Goal: Find specific page/section

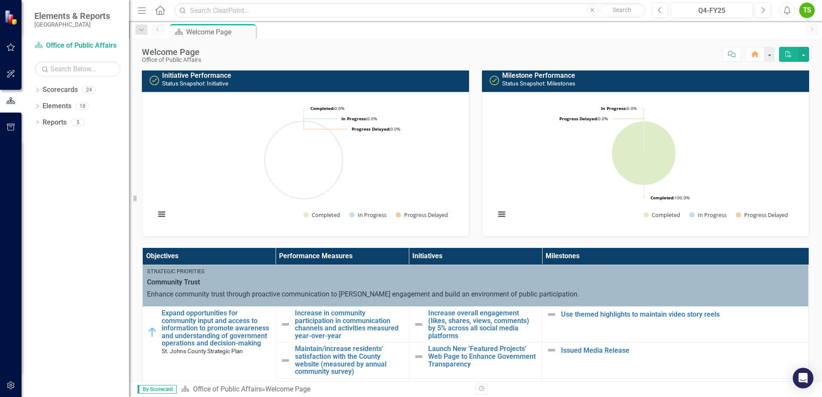
scroll to position [129, 0]
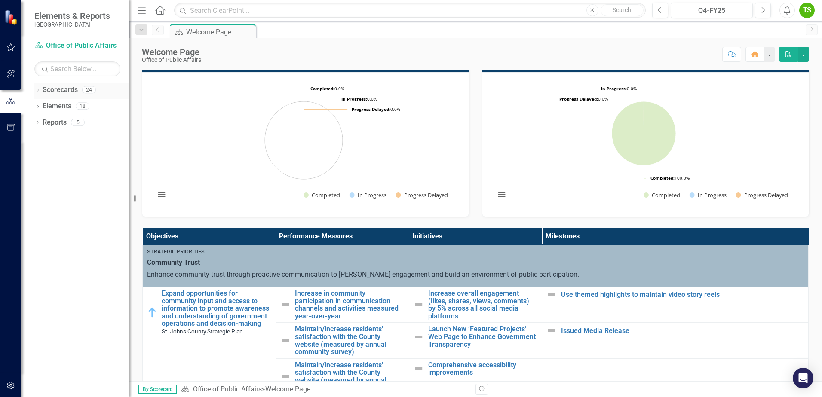
click at [39, 92] on icon "Dropdown" at bounding box center [37, 91] width 6 height 5
click at [43, 106] on icon at bounding box center [42, 106] width 2 height 4
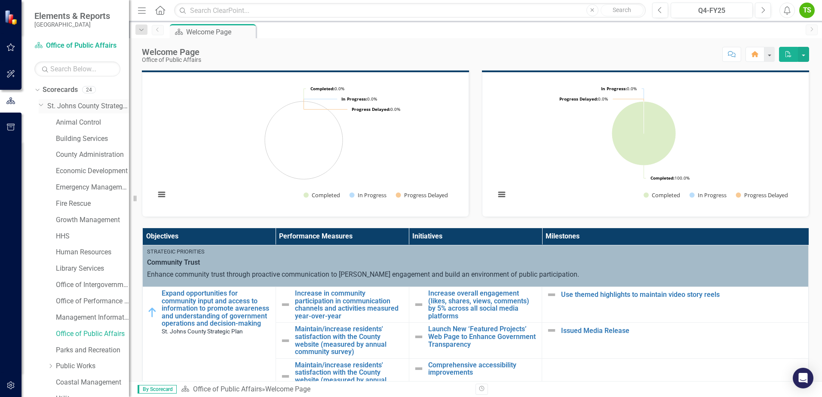
click at [42, 108] on div "Dropdown" at bounding box center [43, 106] width 9 height 4
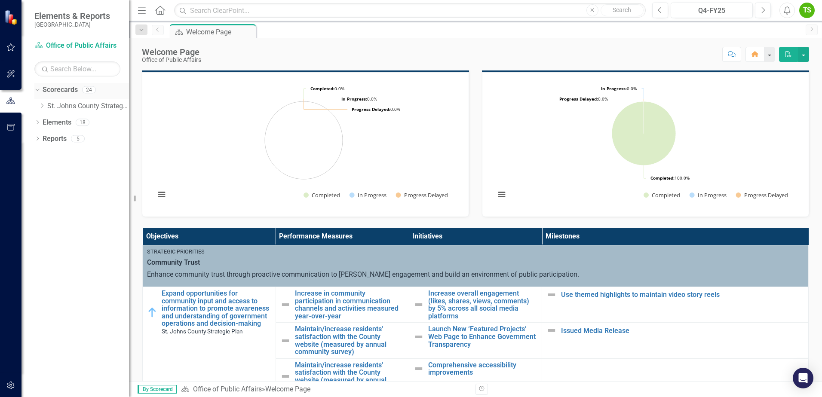
click at [37, 92] on icon "Dropdown" at bounding box center [36, 89] width 5 height 6
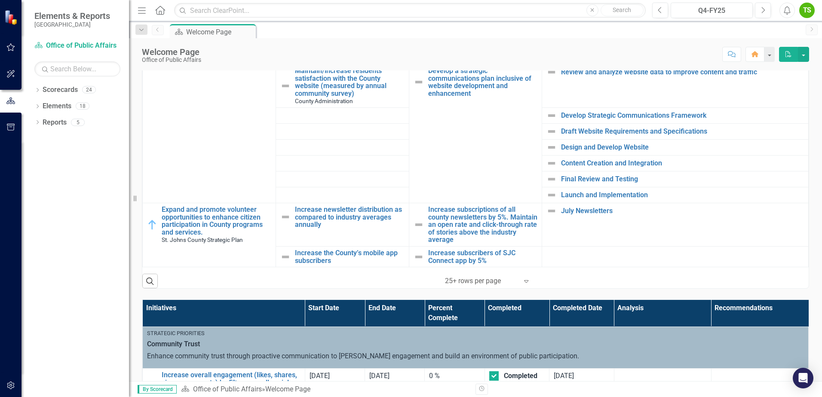
scroll to position [377, 0]
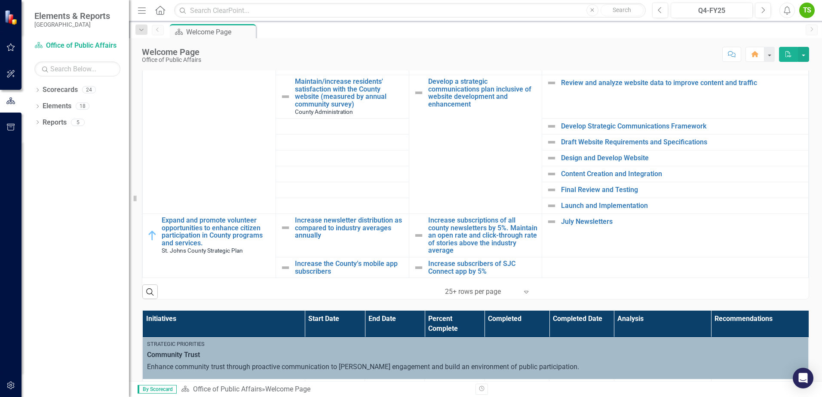
click at [525, 292] on icon "Expand" at bounding box center [526, 292] width 9 height 7
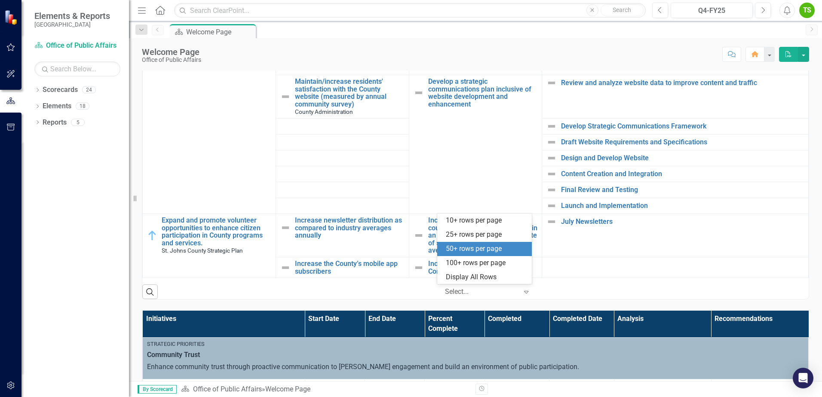
click at [498, 249] on div "50+ rows per page" at bounding box center [486, 249] width 81 height 10
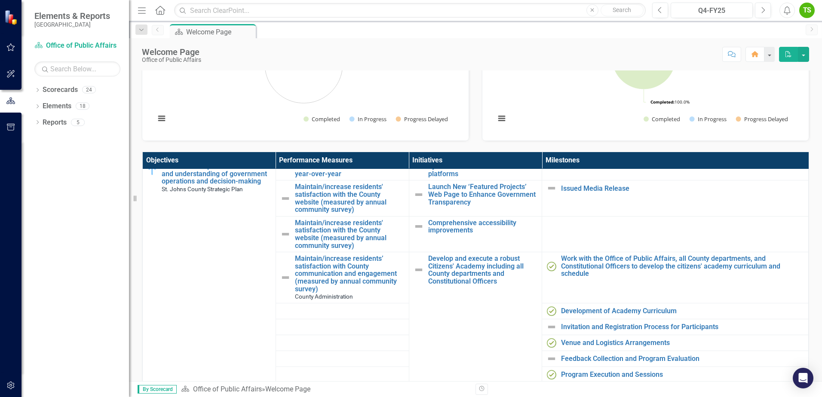
scroll to position [0, 0]
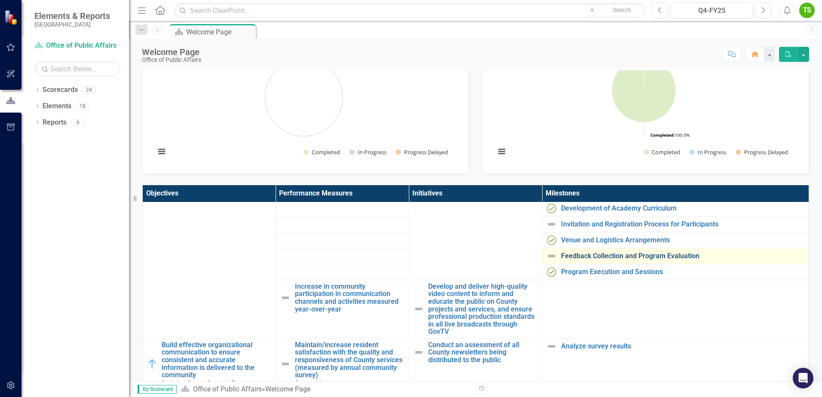
scroll to position [215, 0]
